Goal: Task Accomplishment & Management: Complete application form

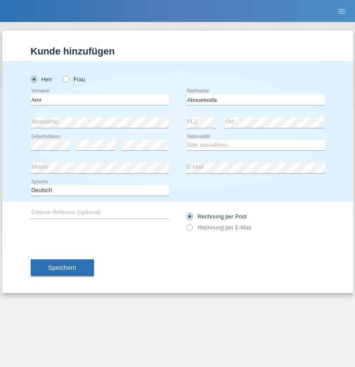
type input "Abouelwafa"
select select "CH"
radio input "true"
click at [100, 99] on input "text" at bounding box center [100, 99] width 138 height 11
type input "Amr"
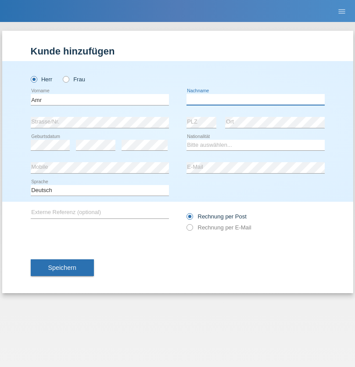
click at [256, 99] on input "text" at bounding box center [256, 99] width 138 height 11
type input "Abouelwafa"
select select "CH"
radio input "true"
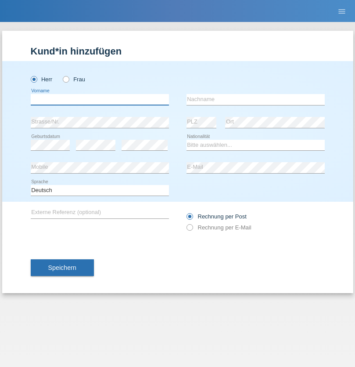
click at [100, 99] on input "text" at bounding box center [100, 99] width 138 height 11
type input "Jörg"
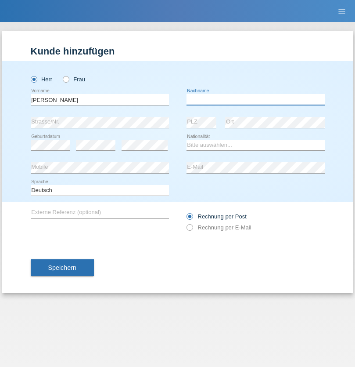
click at [256, 99] on input "text" at bounding box center [256, 99] width 138 height 11
type input "Traksel"
select select "DE"
select select "C"
select select "01"
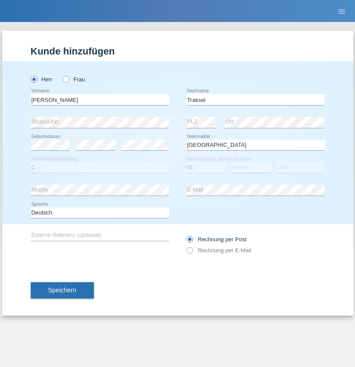
select select "07"
select select "2008"
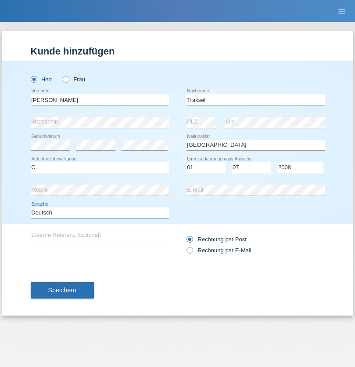
select select "en"
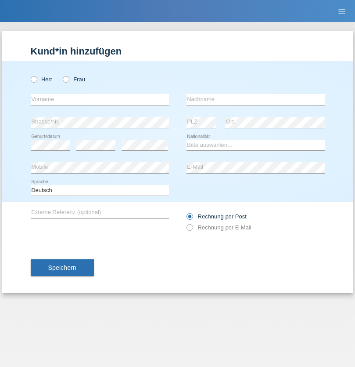
radio input "true"
select select "RS"
select select "C"
select select "08"
select select "10"
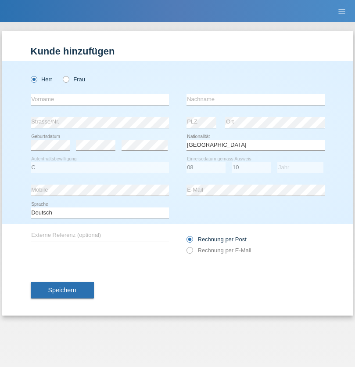
select select "2006"
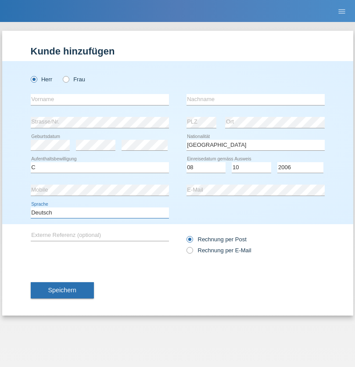
select select "en"
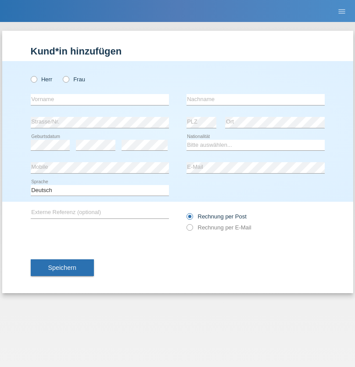
radio input "true"
click at [100, 99] on input "text" at bounding box center [100, 99] width 138 height 11
type input "Sladjan"
click at [256, 99] on input "text" at bounding box center [256, 99] width 138 height 11
type input "Pejic"
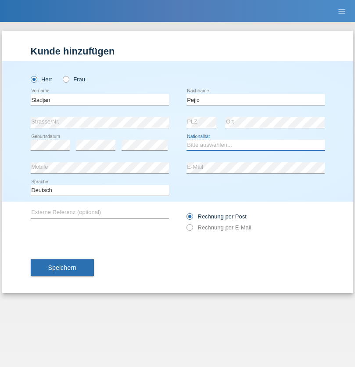
select select "CH"
radio input "true"
click at [100, 99] on input "text" at bounding box center [100, 99] width 138 height 11
type input "Mohammad Qais"
click at [256, 99] on input "text" at bounding box center [256, 99] width 138 height 11
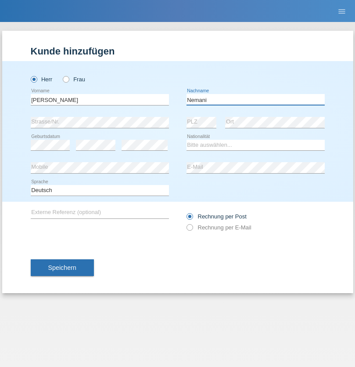
type input "Nemani"
select select "AF"
select select "C"
select select "02"
select select "01"
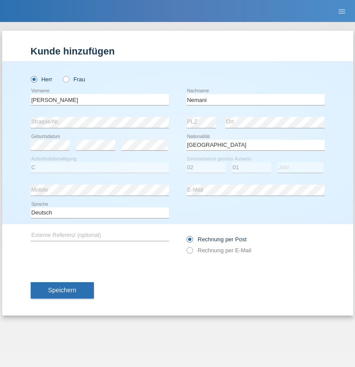
select select "2021"
